Goal: Information Seeking & Learning: Check status

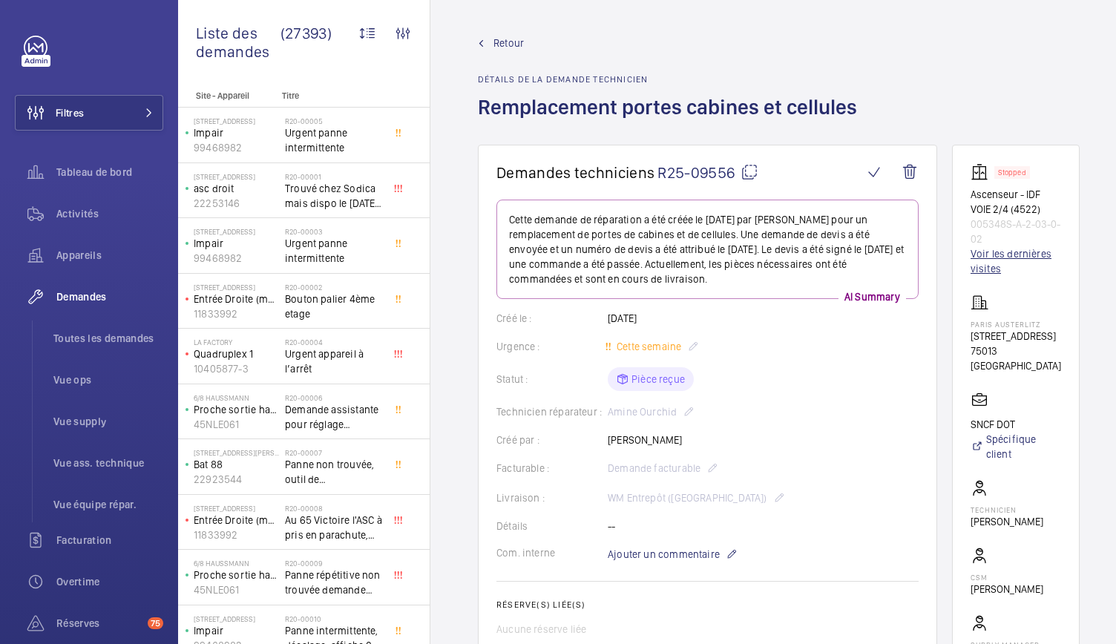
click at [1012, 257] on link "Voir les dernières visites" at bounding box center [1015, 261] width 90 height 30
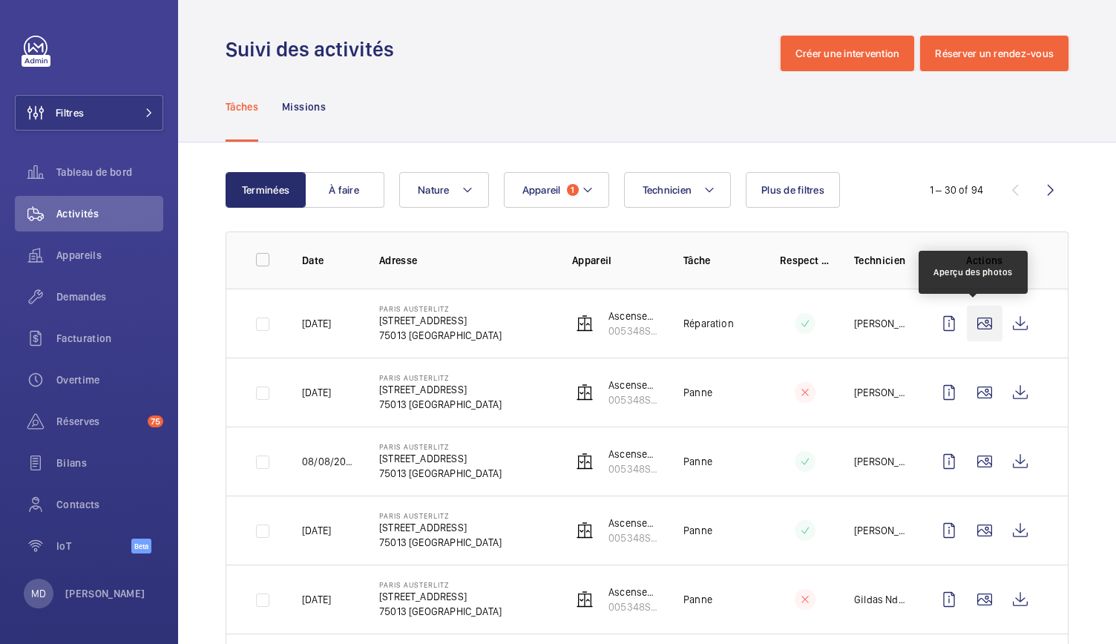
click at [970, 326] on wm-front-icon-button at bounding box center [985, 324] width 36 height 36
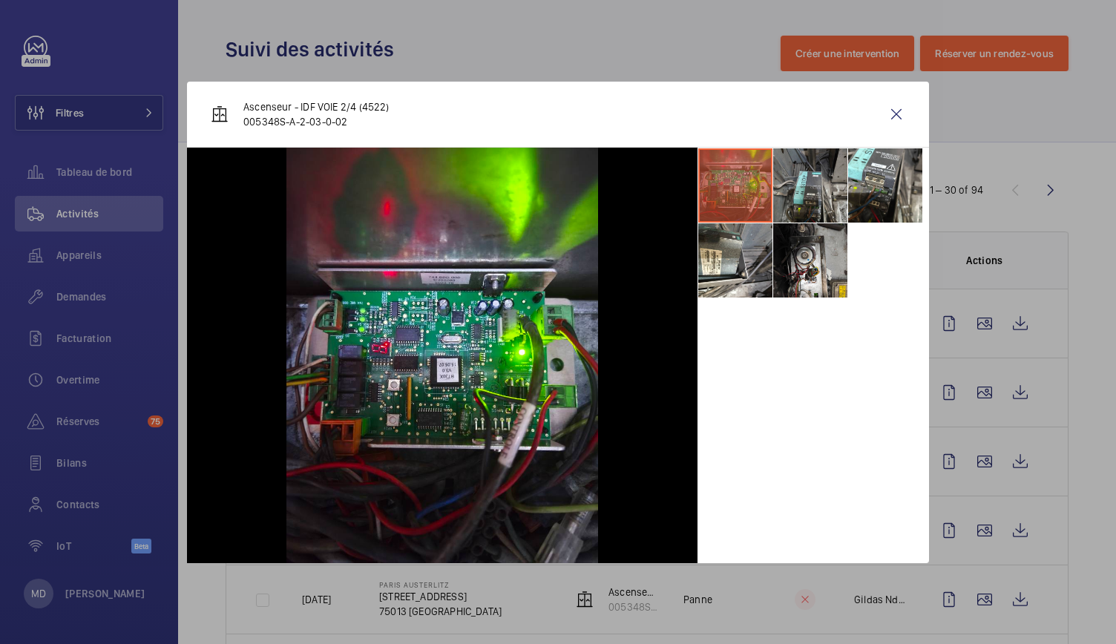
click at [818, 188] on li at bounding box center [810, 185] width 74 height 74
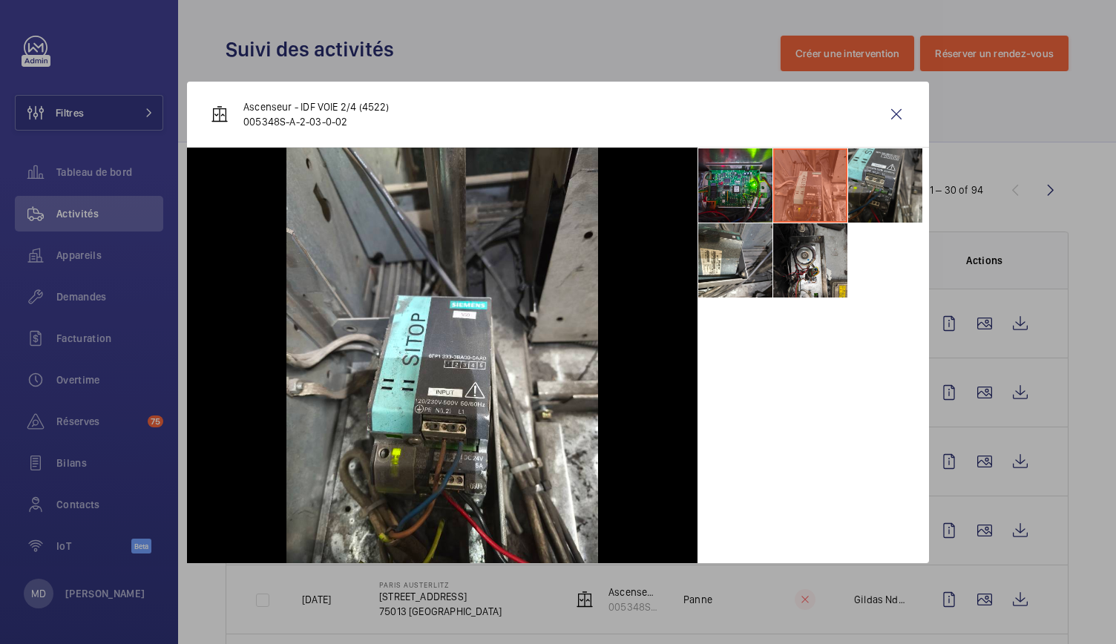
click at [866, 190] on li at bounding box center [885, 185] width 74 height 74
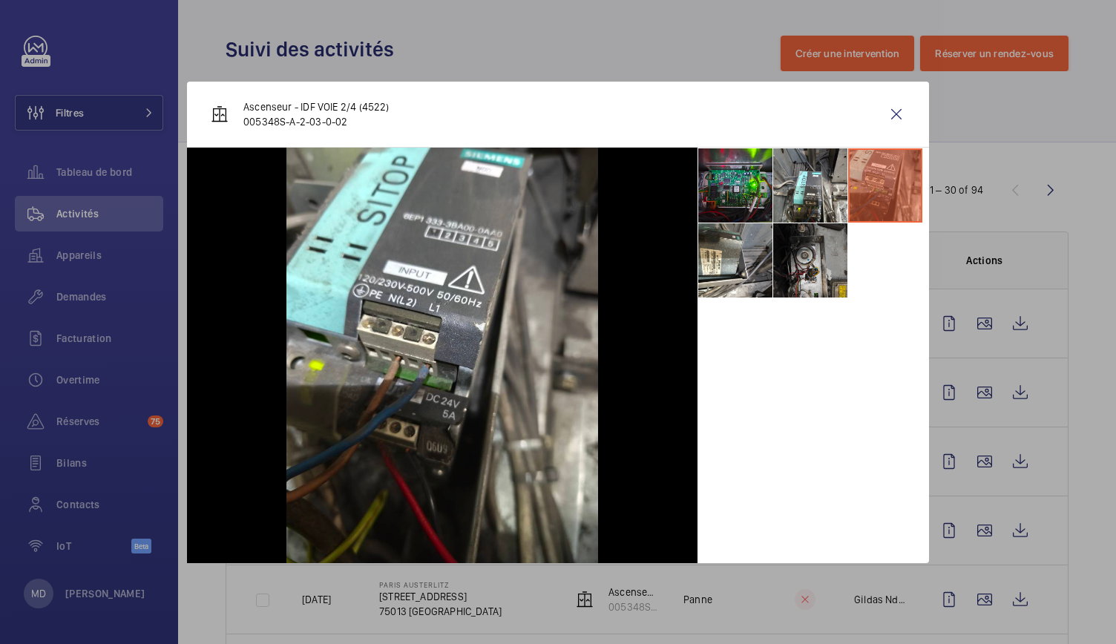
click at [836, 243] on li at bounding box center [810, 260] width 74 height 74
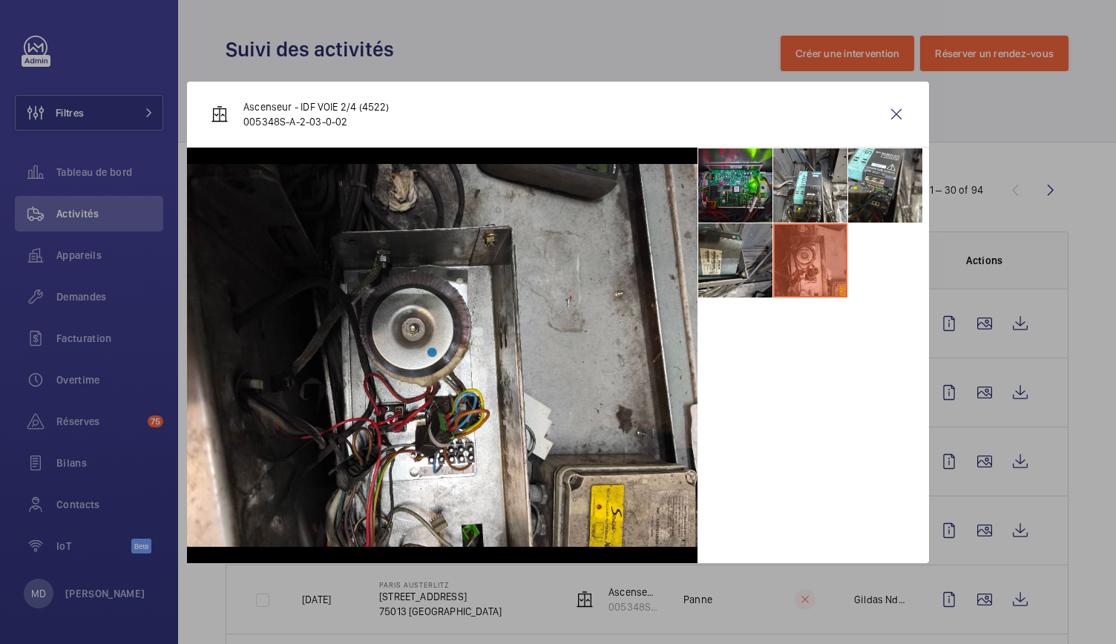
click at [735, 253] on li at bounding box center [735, 260] width 74 height 74
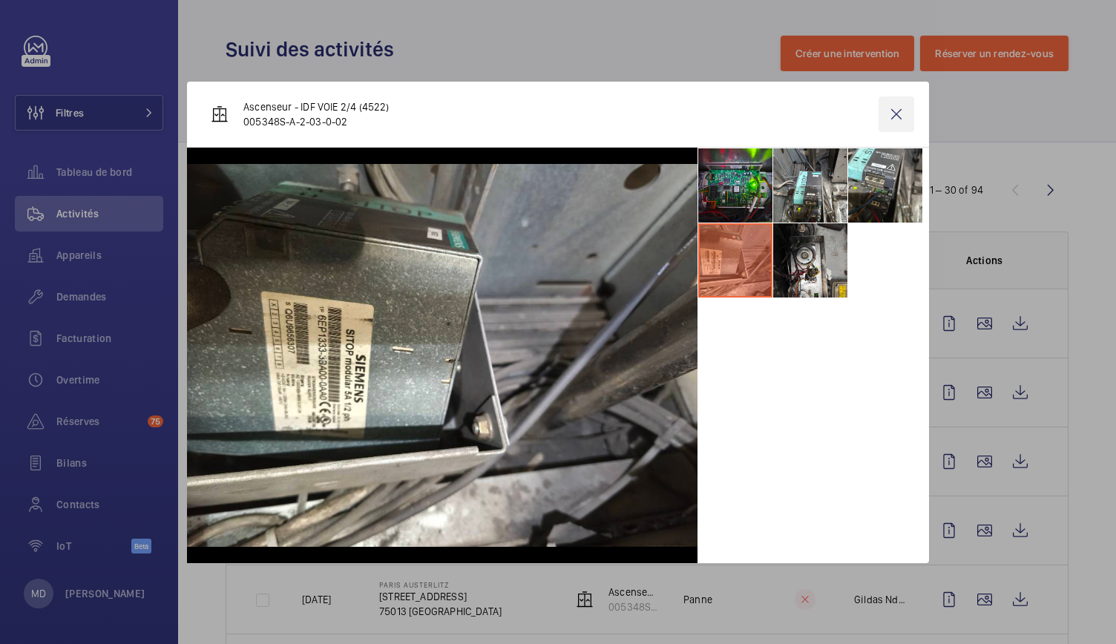
click at [890, 124] on wm-front-icon-button at bounding box center [896, 114] width 36 height 36
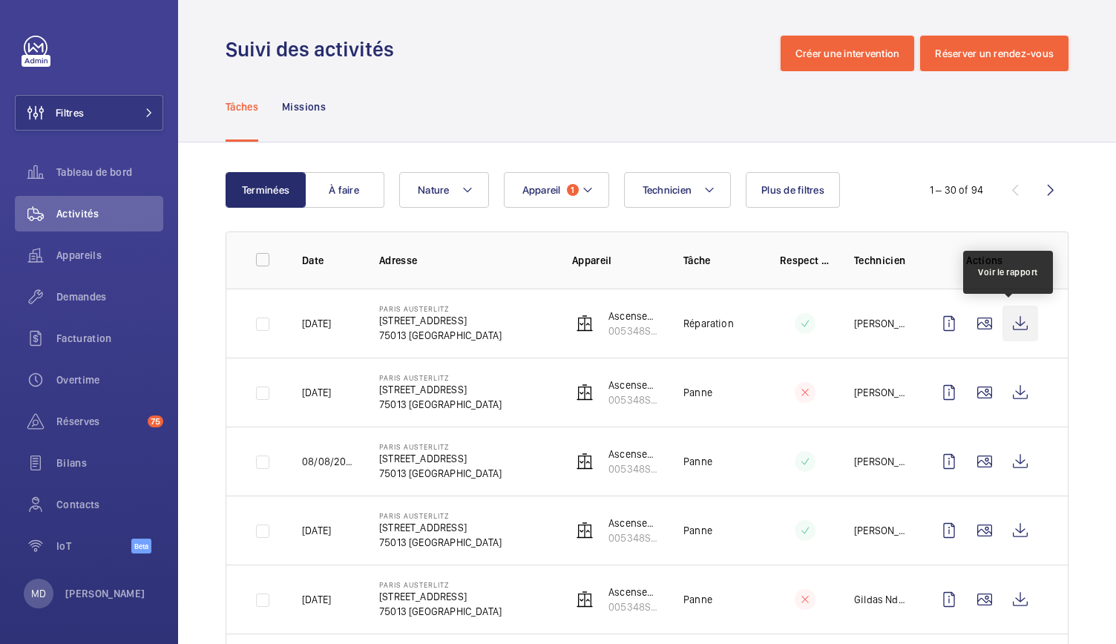
click at [1008, 330] on wm-front-icon-button at bounding box center [1020, 324] width 36 height 36
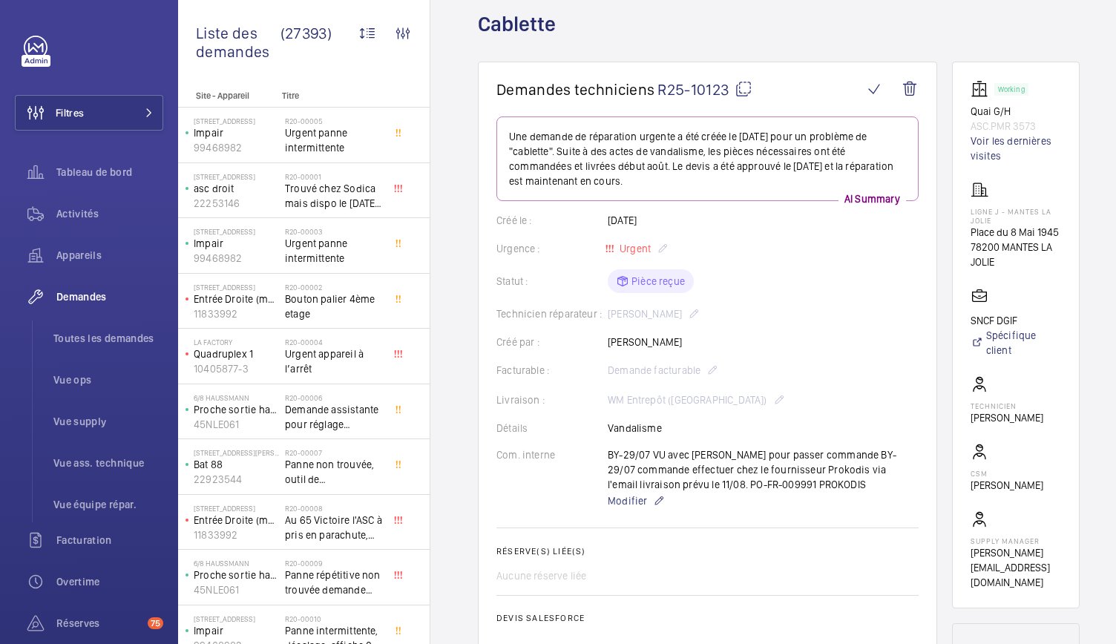
scroll to position [74, 0]
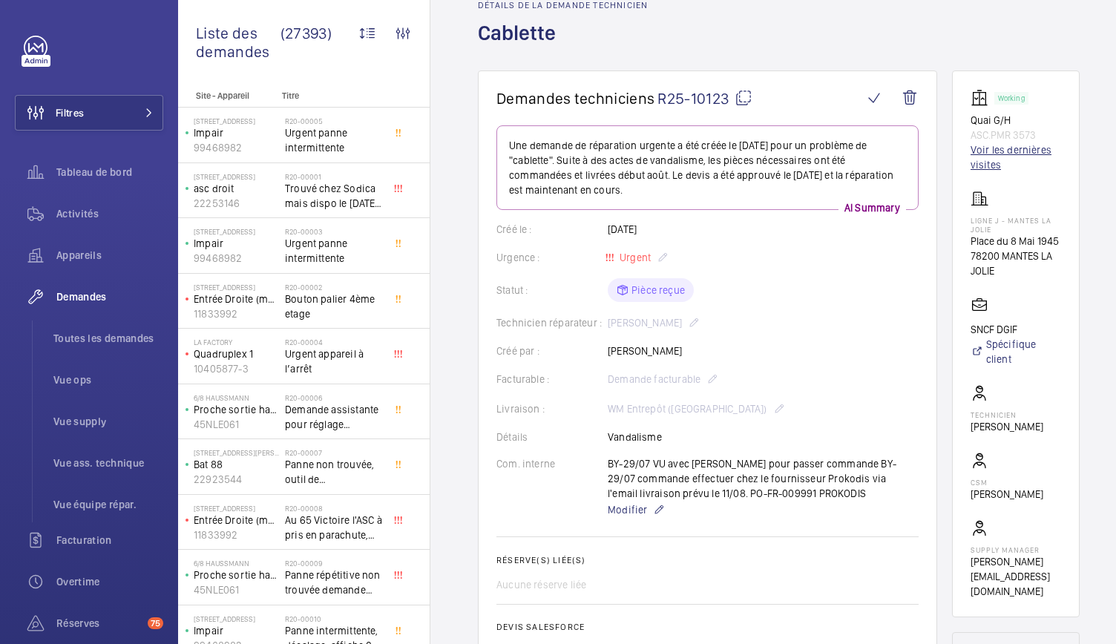
click at [999, 162] on link "Voir les dernières visites" at bounding box center [1015, 157] width 90 height 30
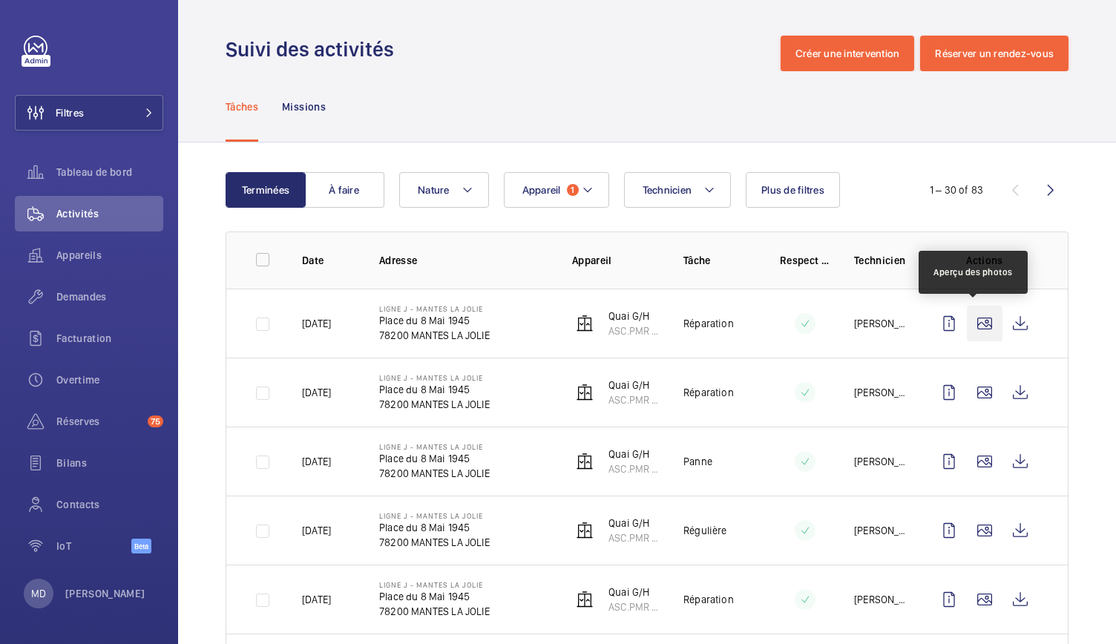
click at [975, 330] on wm-front-icon-button at bounding box center [985, 324] width 36 height 36
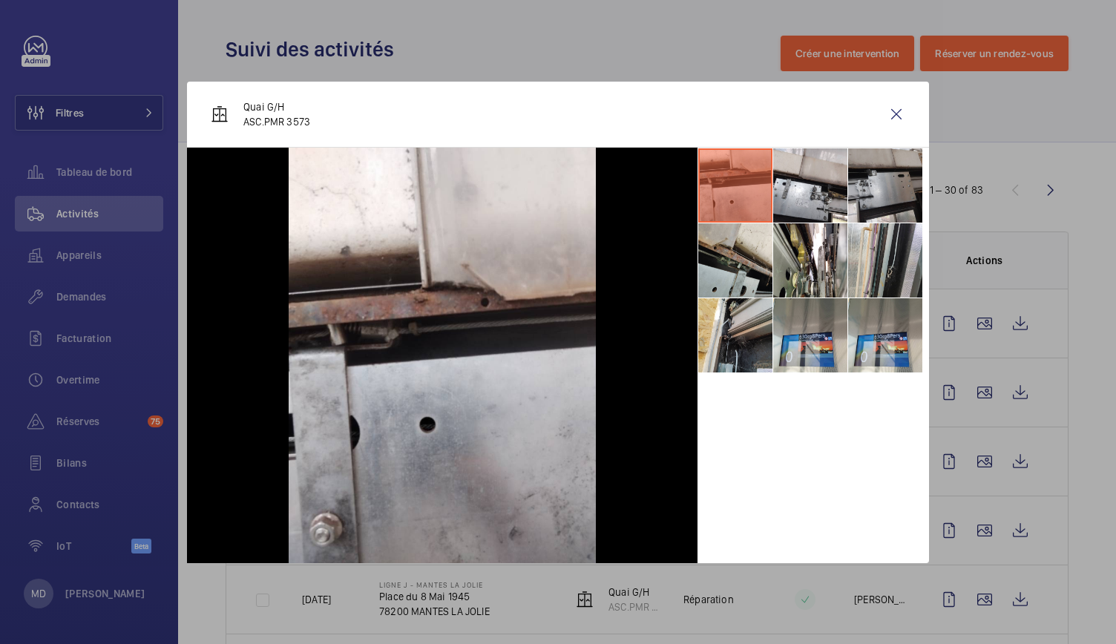
click at [877, 200] on li at bounding box center [885, 185] width 74 height 74
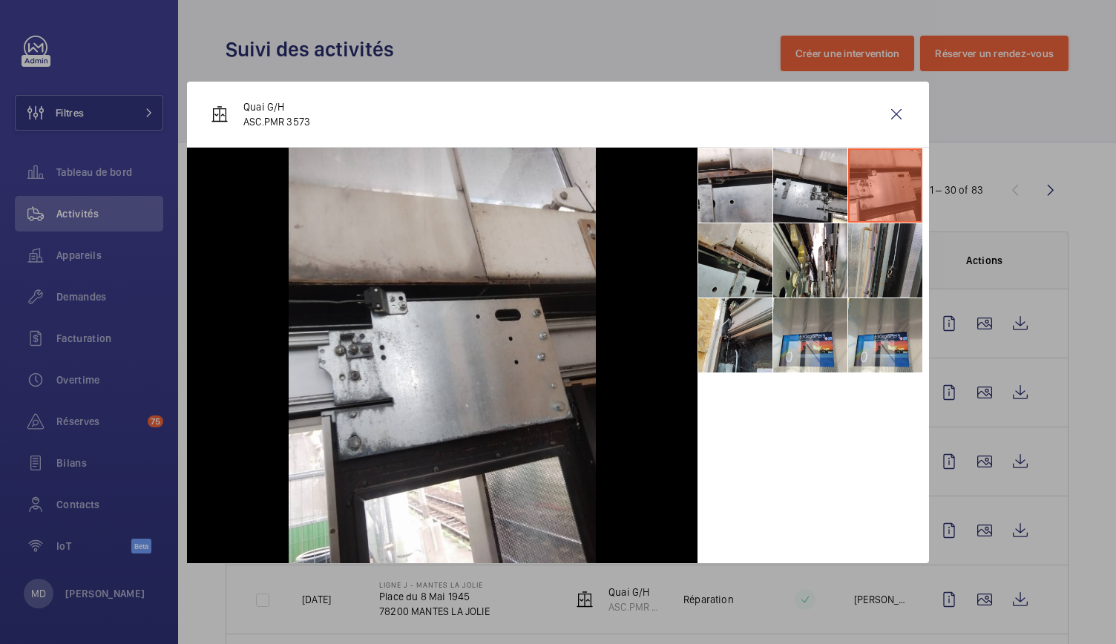
click at [885, 268] on li at bounding box center [885, 260] width 74 height 74
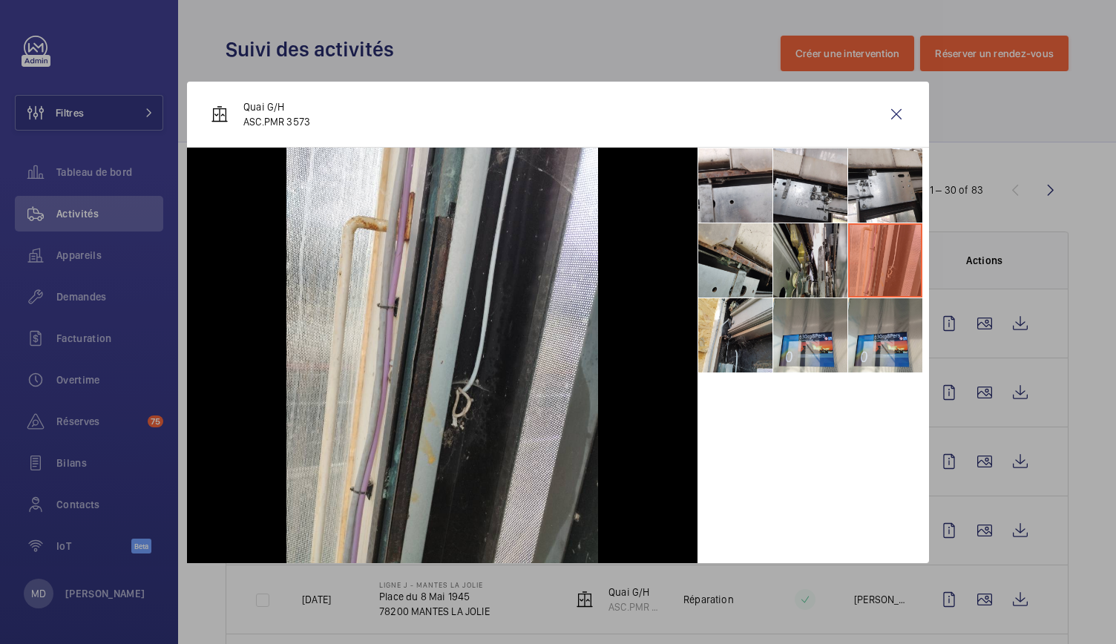
click at [844, 268] on li at bounding box center [810, 260] width 74 height 74
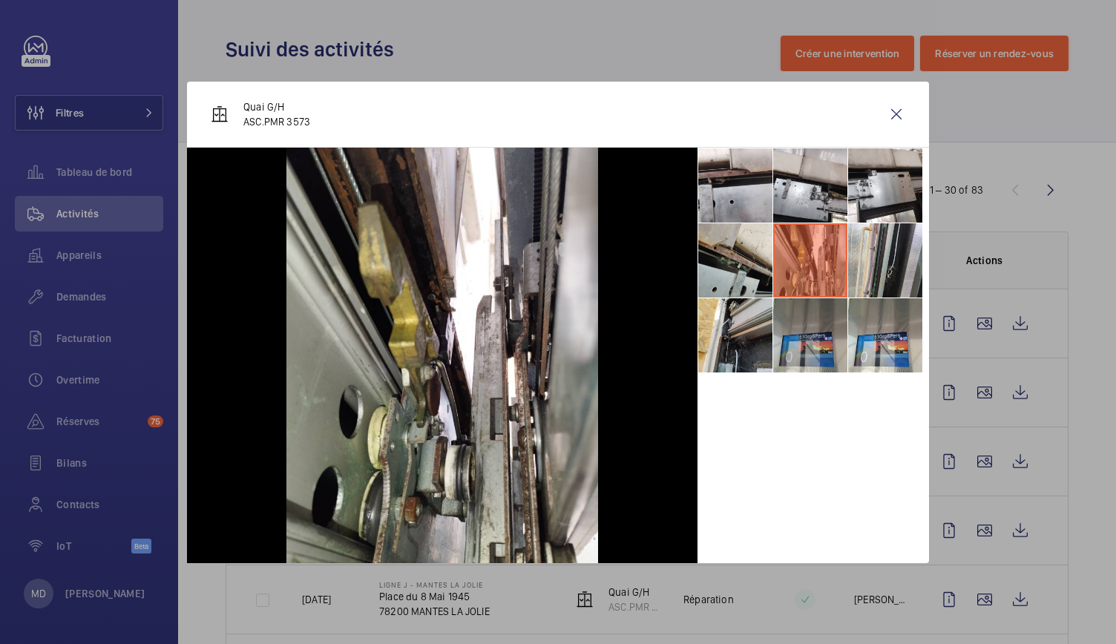
click at [840, 314] on li at bounding box center [810, 335] width 74 height 74
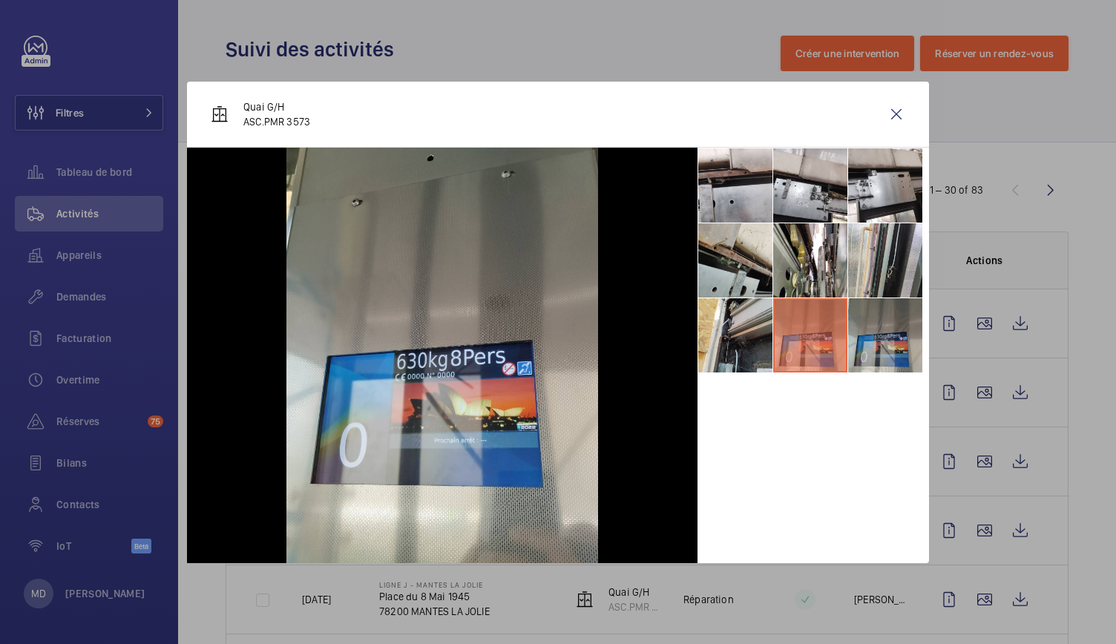
click at [852, 316] on li at bounding box center [885, 335] width 74 height 74
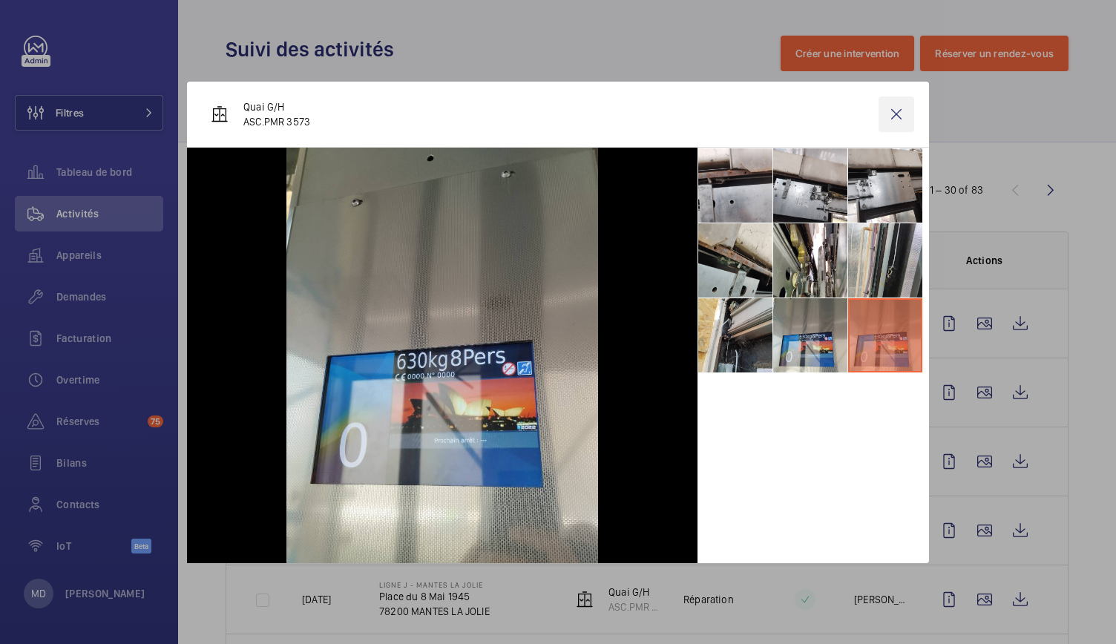
click at [895, 128] on wm-front-icon-button at bounding box center [896, 114] width 36 height 36
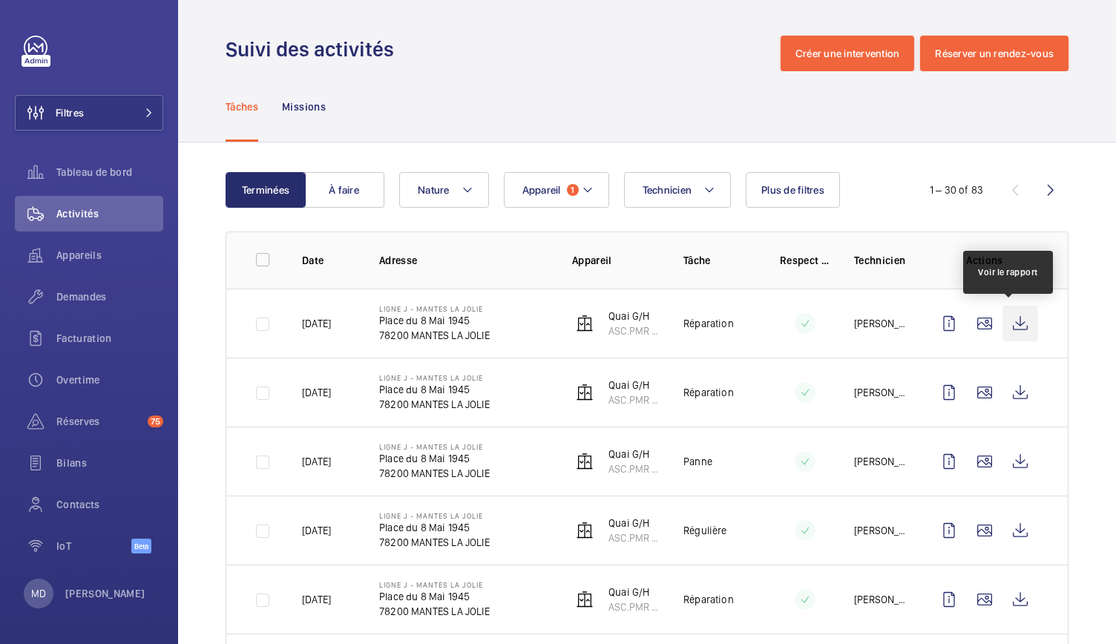
click at [1012, 323] on wm-front-icon-button at bounding box center [1020, 324] width 36 height 36
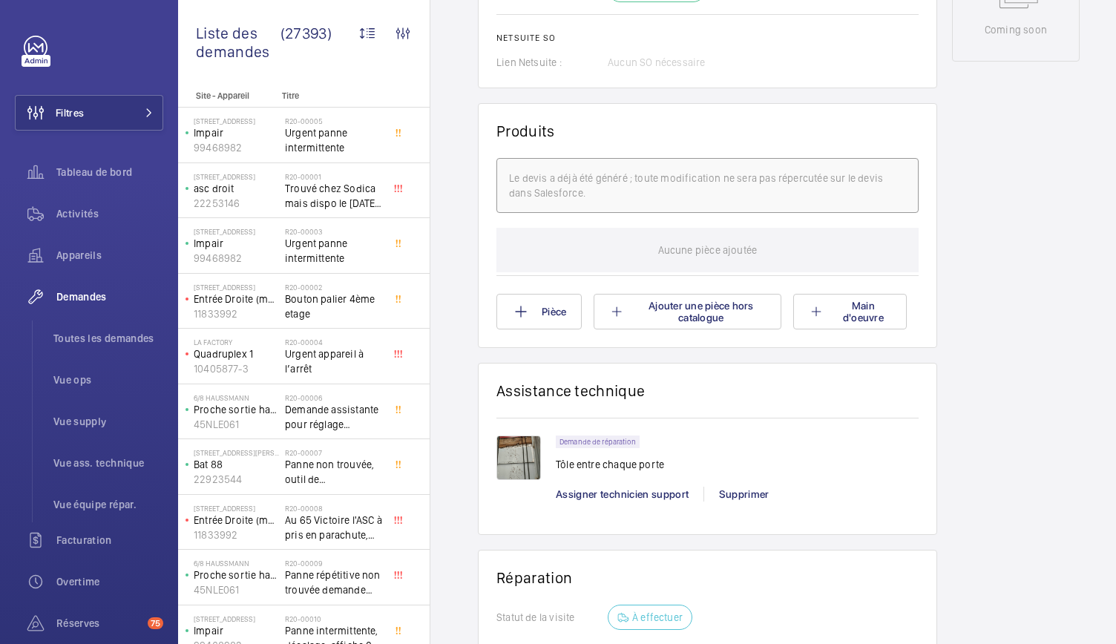
scroll to position [810, 0]
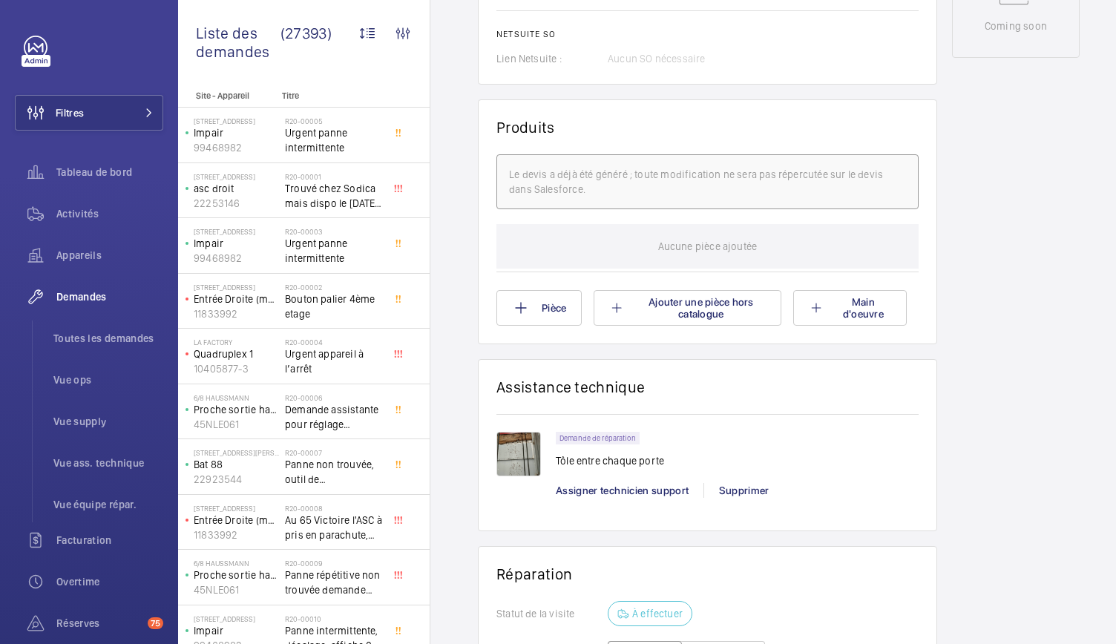
click at [521, 467] on img at bounding box center [518, 454] width 45 height 45
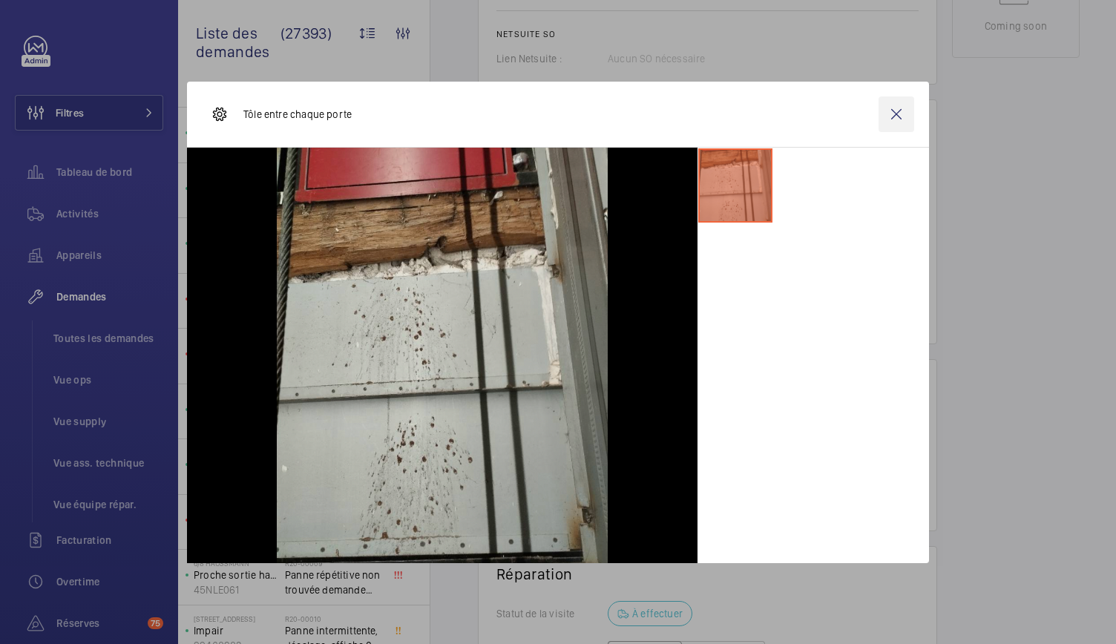
click at [896, 118] on wm-front-icon-button at bounding box center [896, 114] width 36 height 36
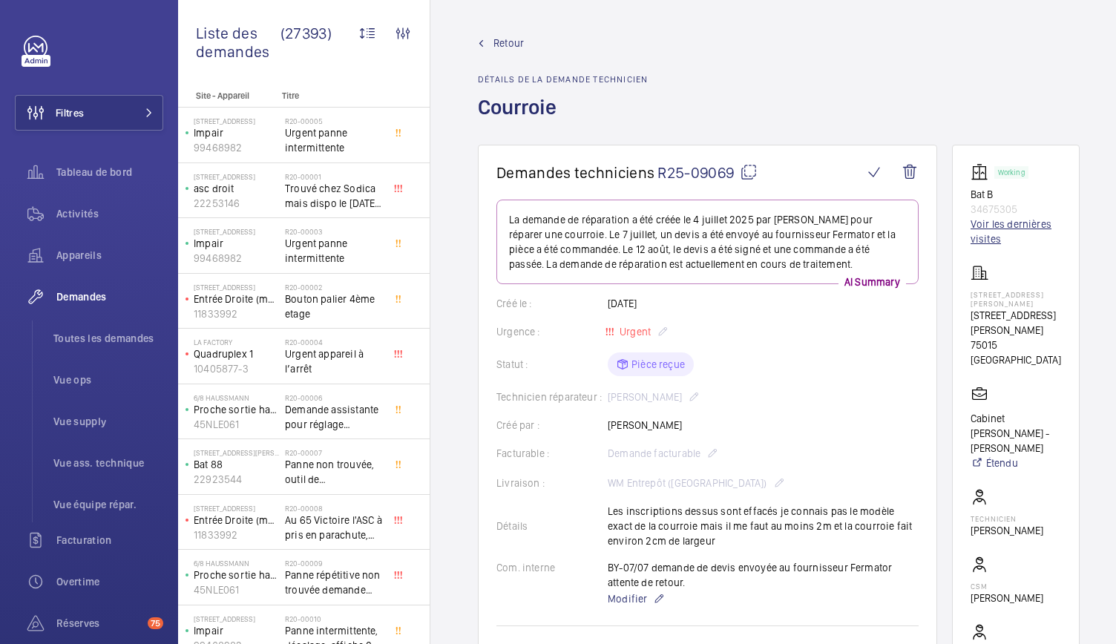
click at [984, 240] on link "Voir les dernières visites" at bounding box center [1015, 232] width 90 height 30
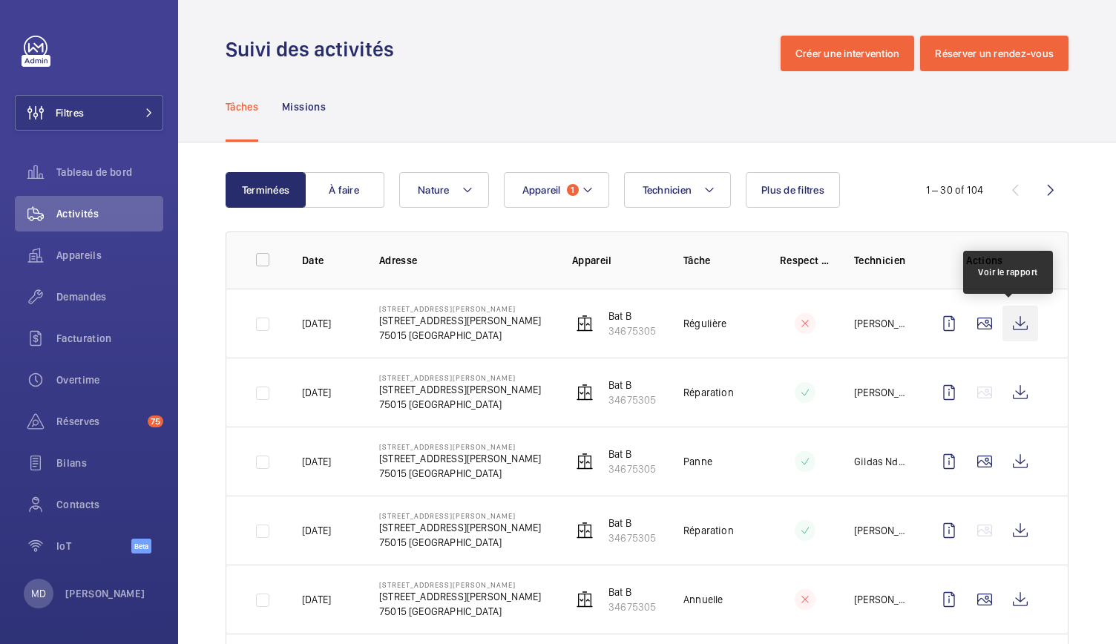
click at [1016, 330] on wm-front-icon-button at bounding box center [1020, 324] width 36 height 36
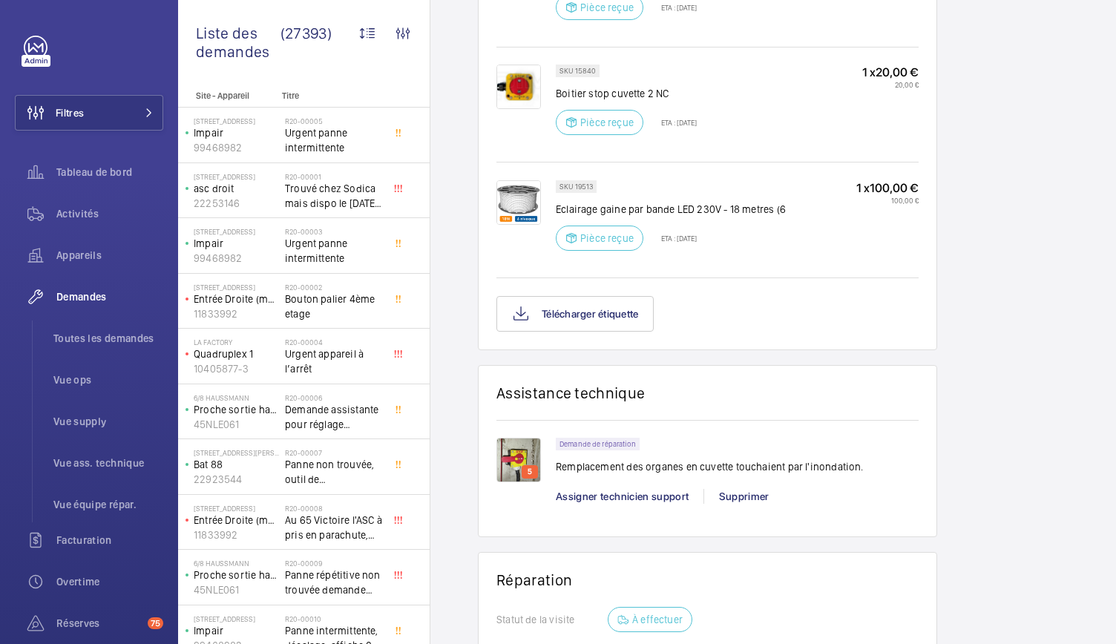
scroll to position [1399, 0]
click at [518, 438] on img at bounding box center [518, 460] width 45 height 45
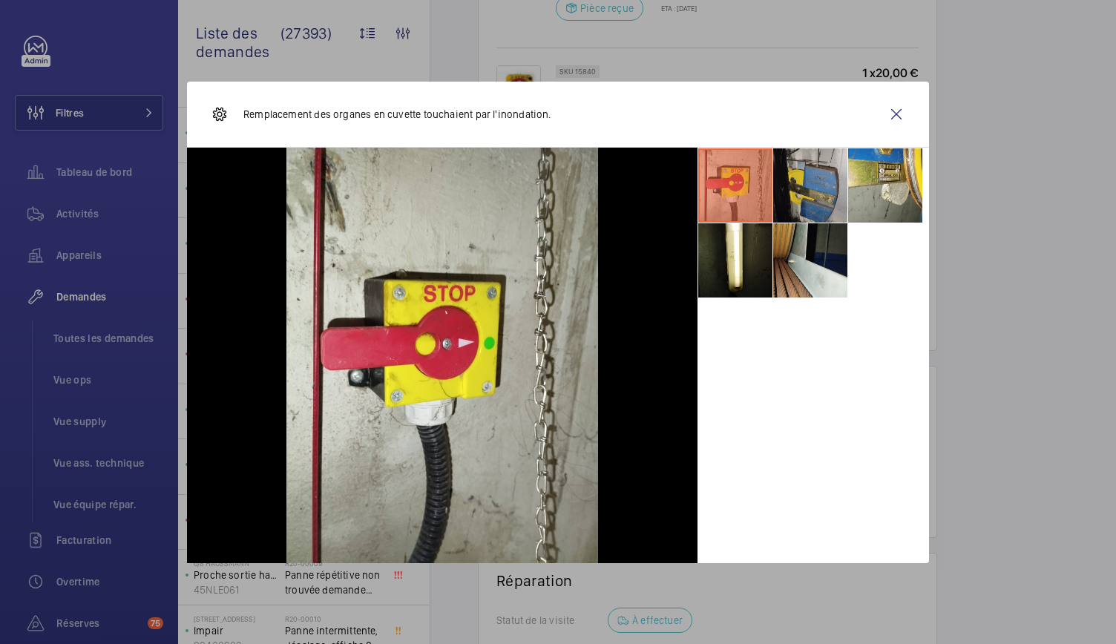
click at [803, 192] on li at bounding box center [810, 185] width 74 height 74
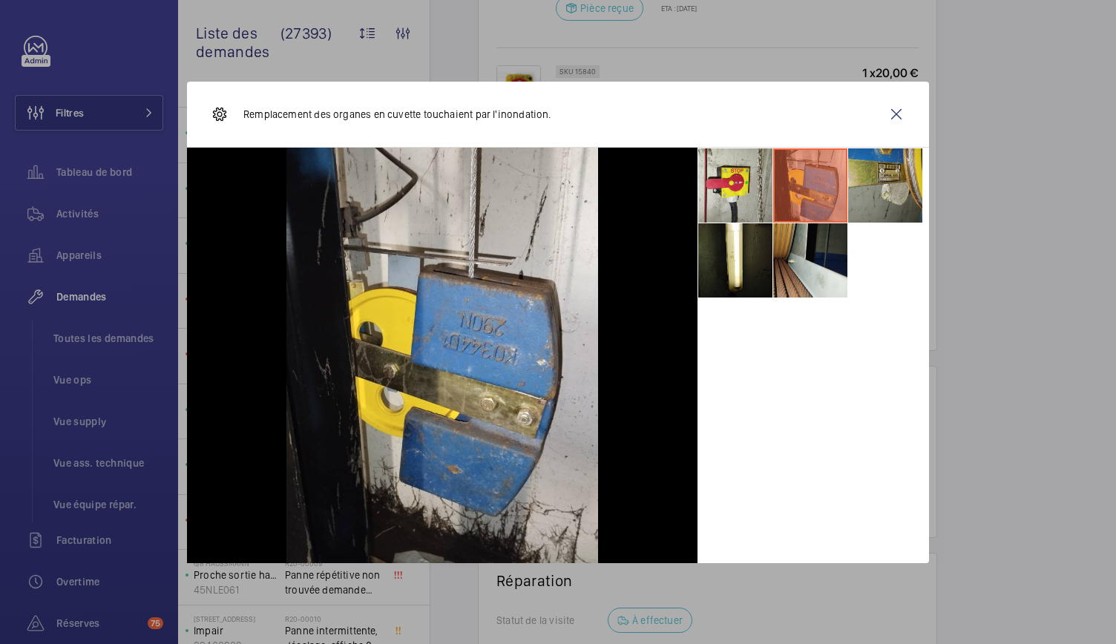
click at [893, 180] on li at bounding box center [885, 185] width 74 height 74
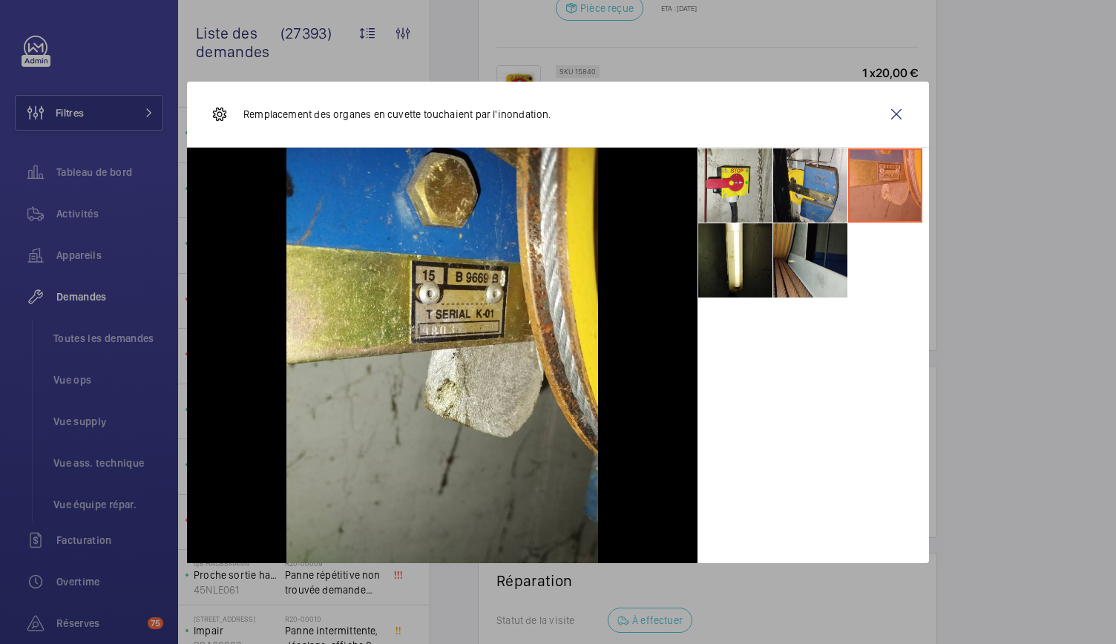
click at [834, 277] on li at bounding box center [810, 260] width 74 height 74
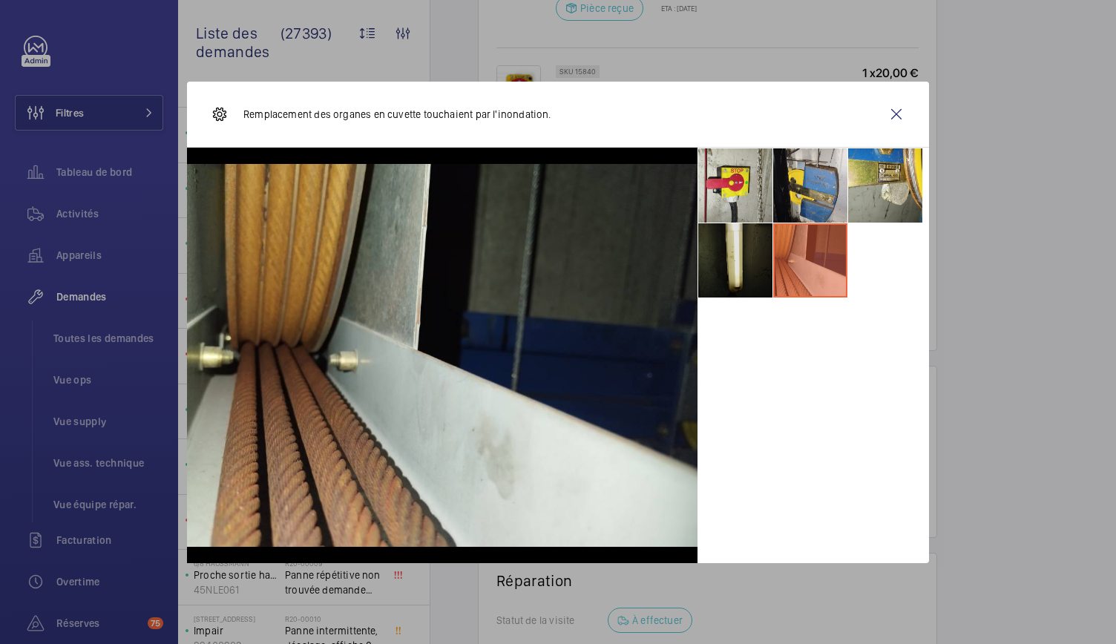
click at [733, 269] on li at bounding box center [735, 260] width 74 height 74
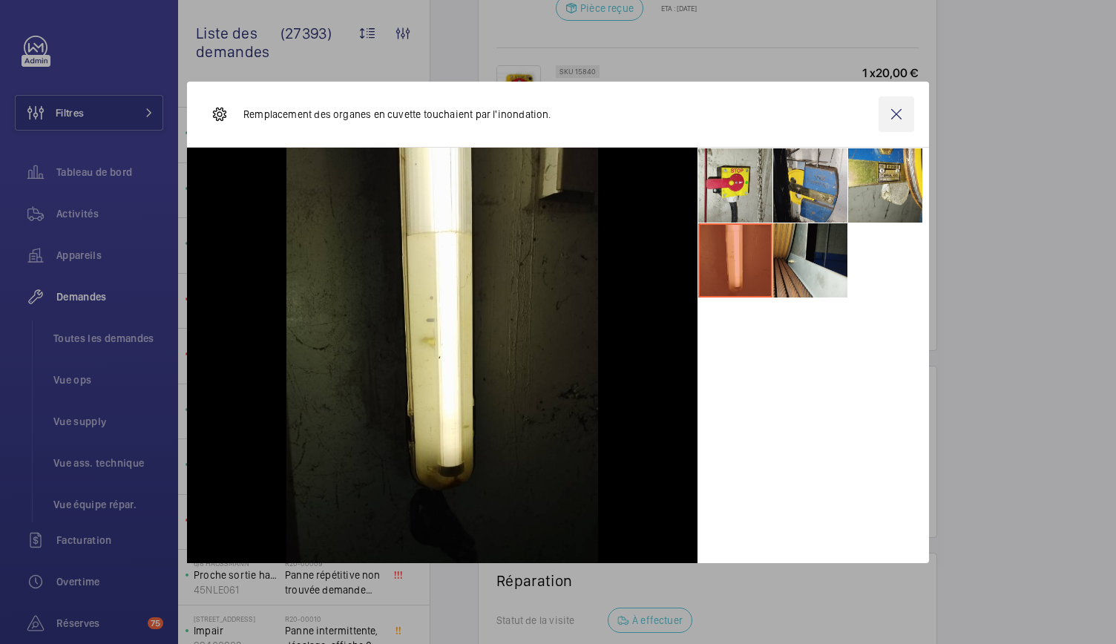
click at [895, 111] on wm-front-icon-button at bounding box center [896, 114] width 36 height 36
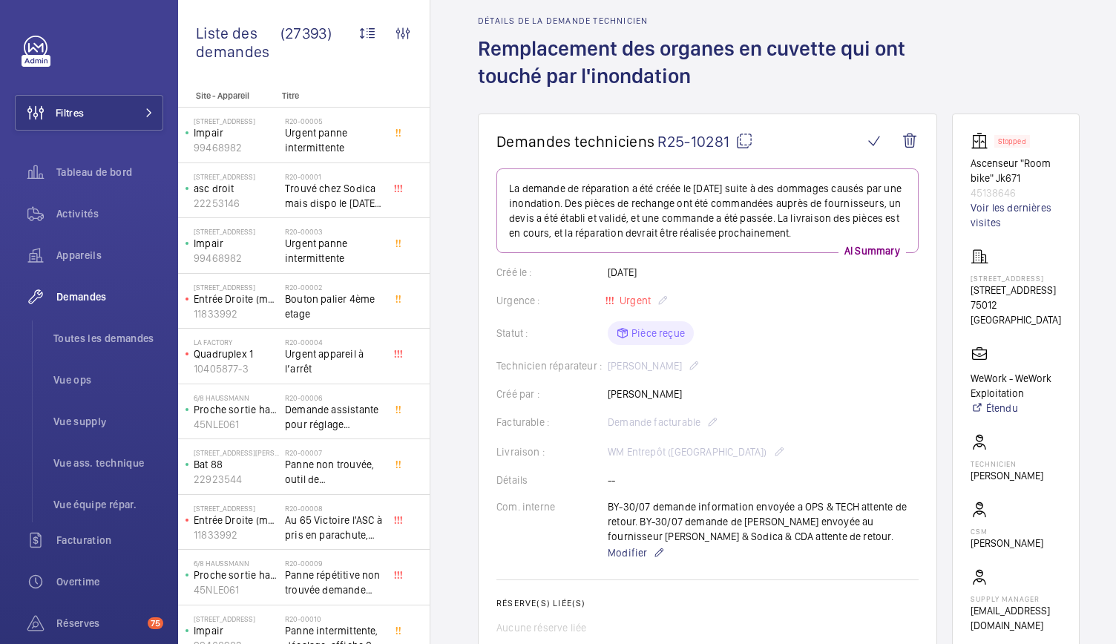
scroll to position [0, 0]
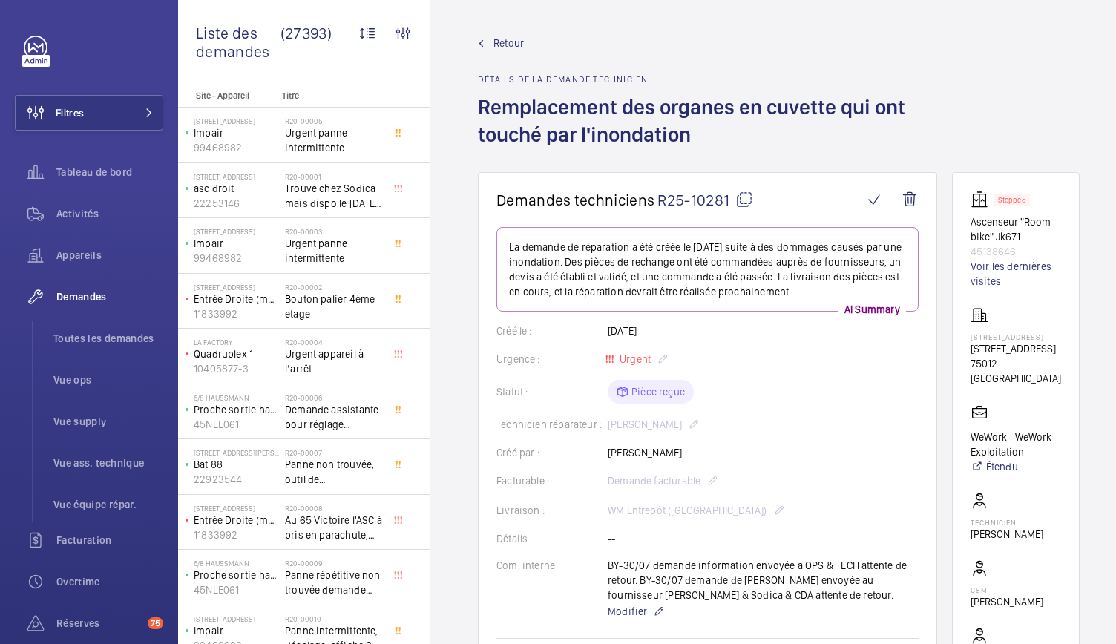
click at [735, 196] on mat-icon at bounding box center [744, 200] width 18 height 18
drag, startPoint x: 979, startPoint y: 221, endPoint x: 1044, endPoint y: 247, distance: 70.2
click at [1044, 247] on div "Stopped Ascenseur "Room bike" Jk671 45138646 Voir les dernières visites" at bounding box center [1015, 240] width 90 height 98
copy div "Ascenseur "Room bike" Jk671 45138646"
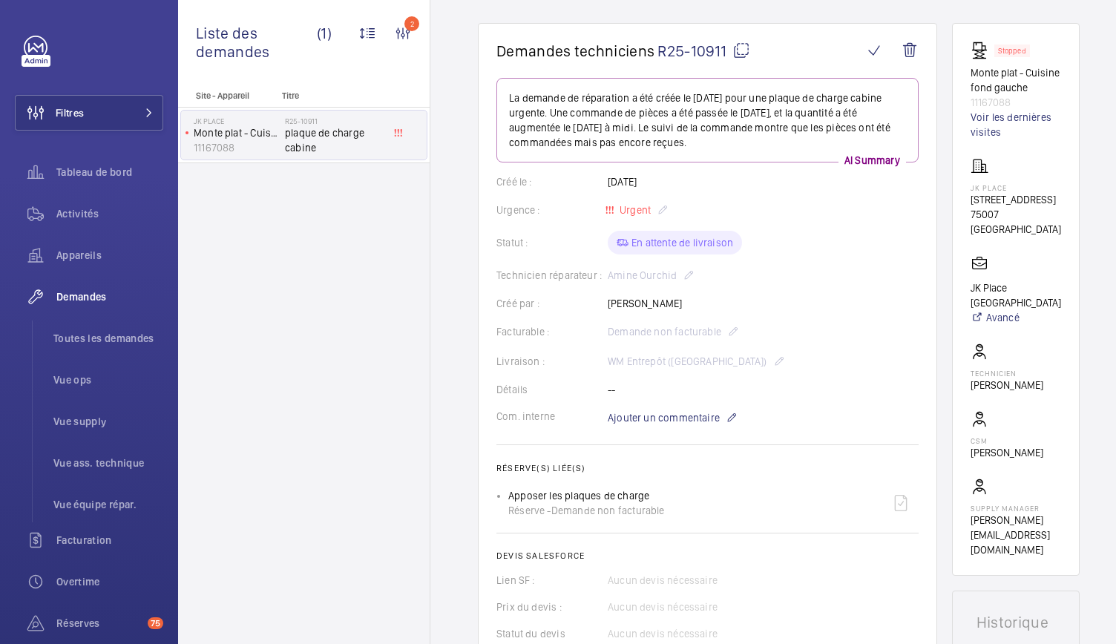
scroll to position [114, 0]
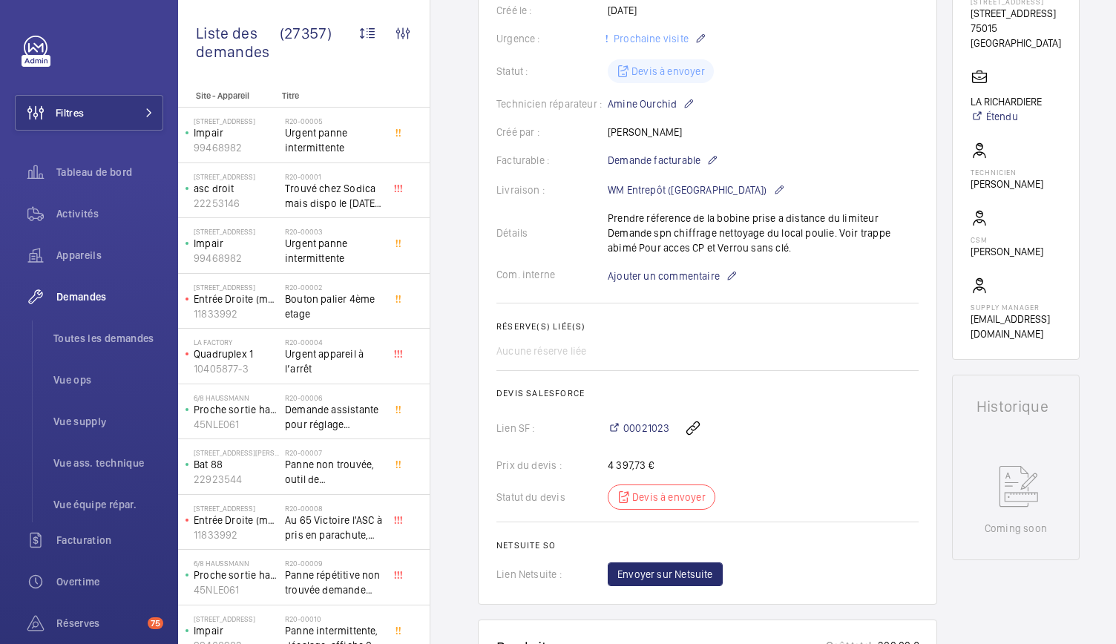
scroll to position [292, 0]
click at [641, 421] on span "00021023" at bounding box center [646, 428] width 46 height 15
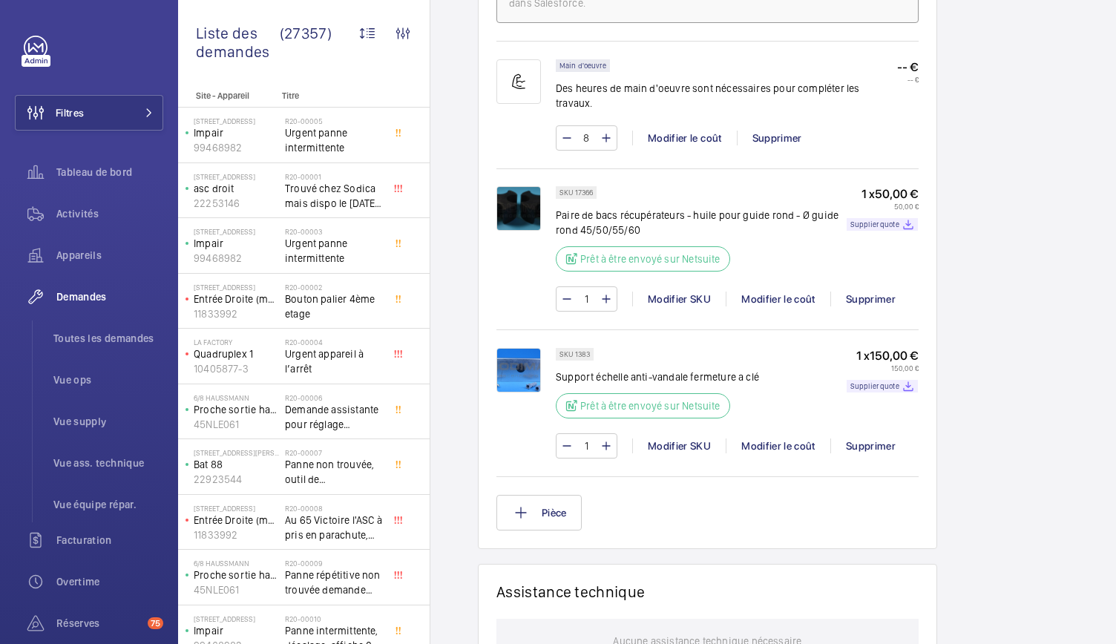
scroll to position [1000, 0]
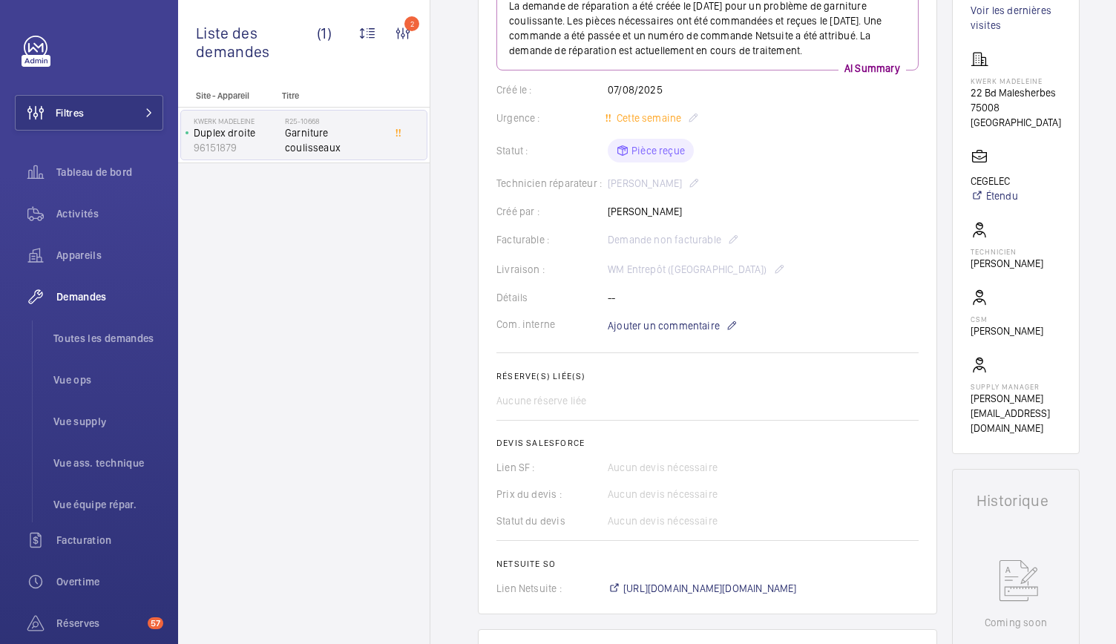
scroll to position [212, 0]
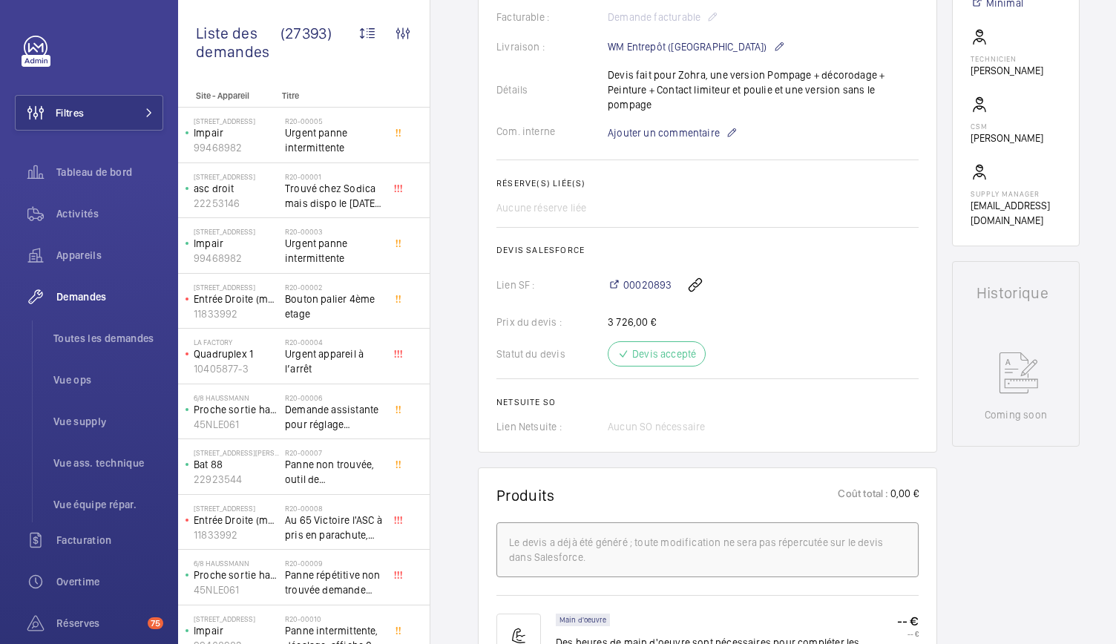
scroll to position [411, 0]
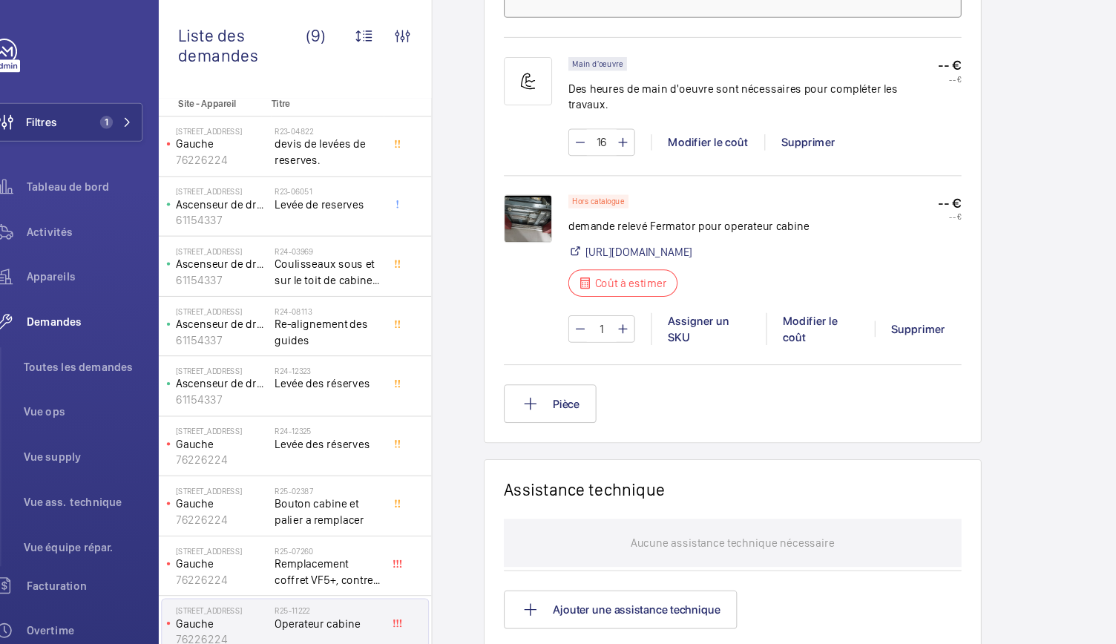
scroll to position [881, 0]
